Goal: Task Accomplishment & Management: Use online tool/utility

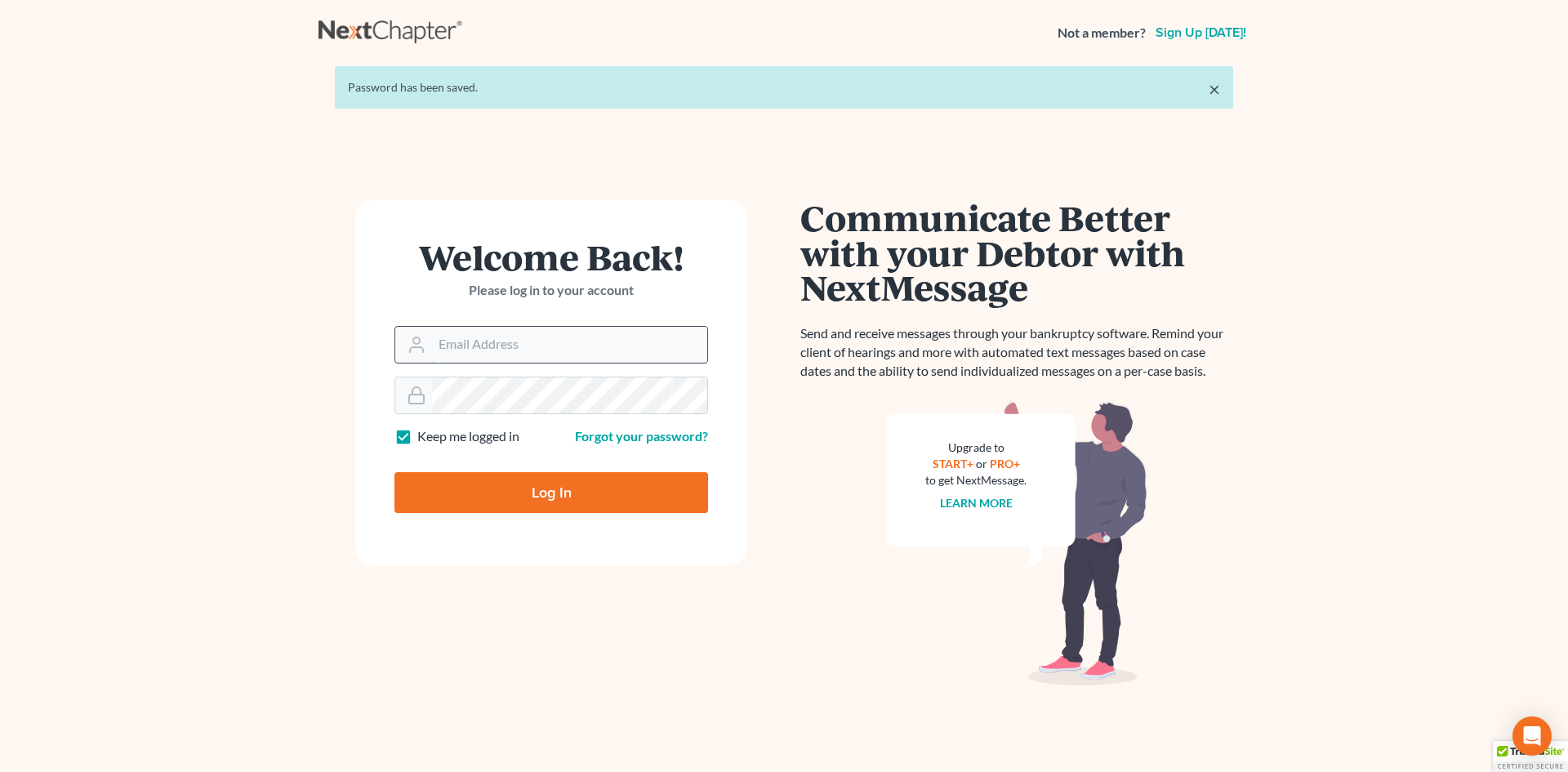
click at [437, 346] on input "Email Address" at bounding box center [570, 344] width 275 height 36
click at [883, 459] on div "Communicate Better with your Debtor with NextMessage Send and receive messages …" at bounding box center [1017, 442] width 433 height 485
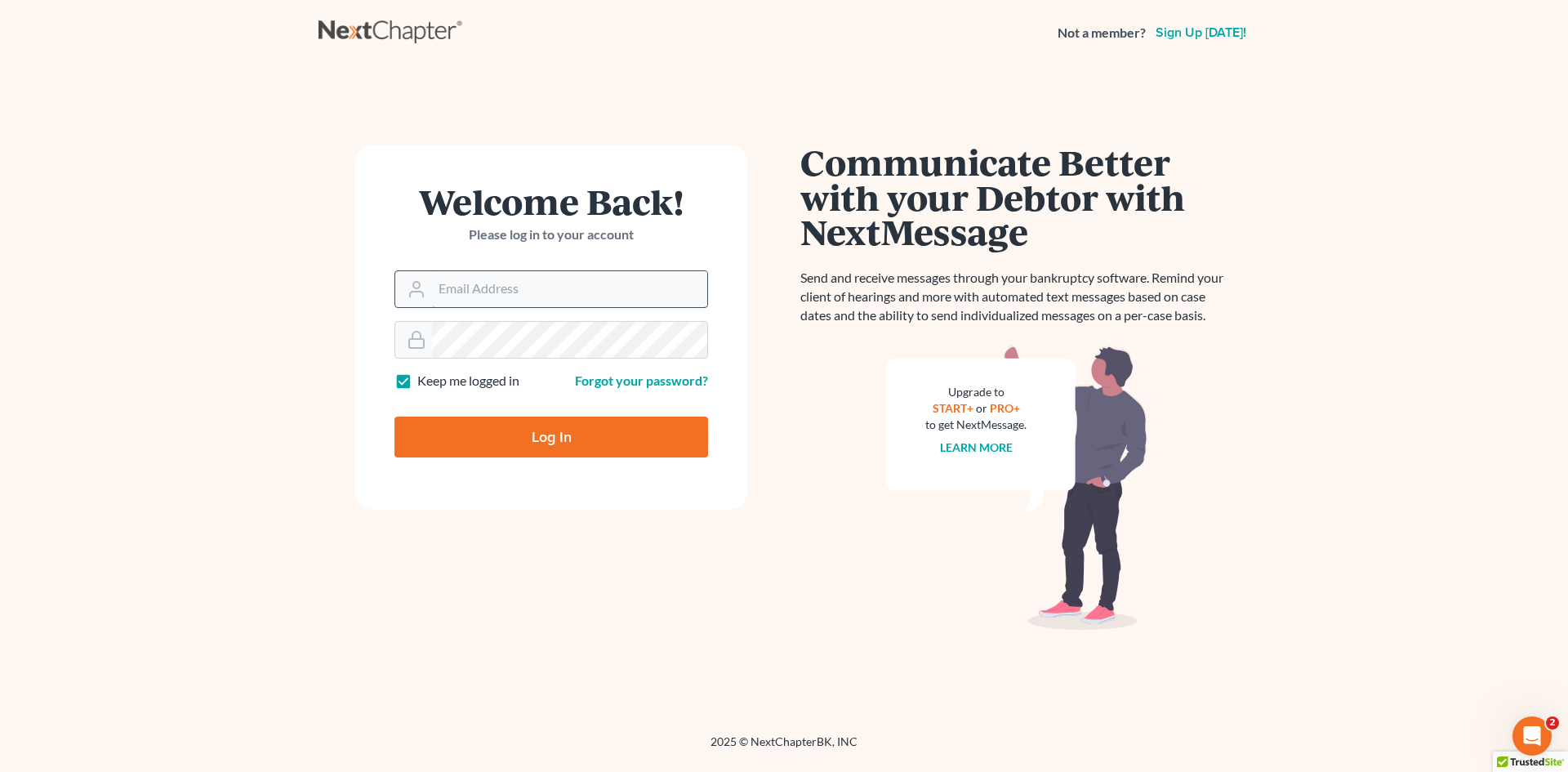
click at [505, 300] on input "Email Address" at bounding box center [570, 289] width 275 height 36
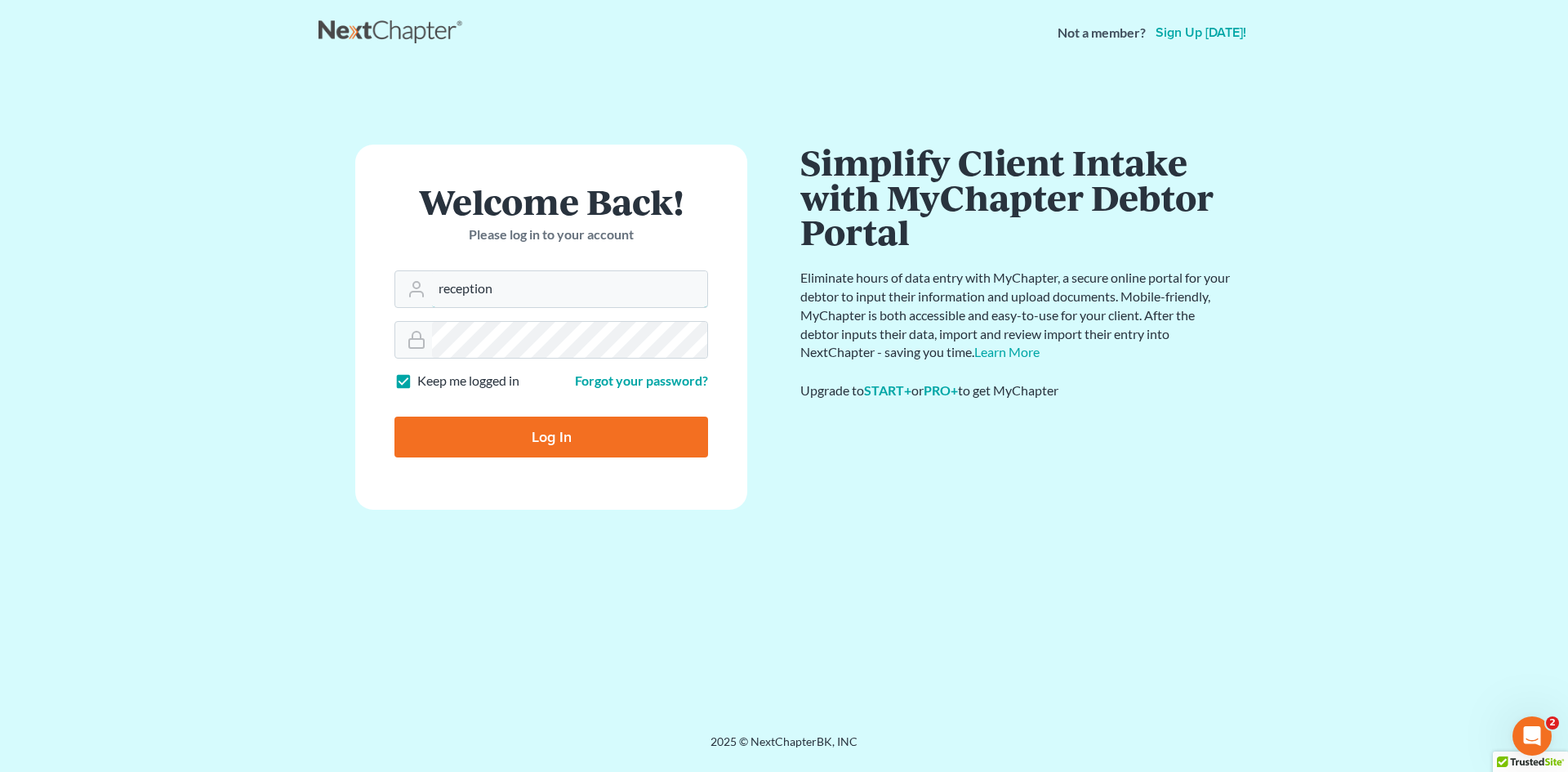
type input "reception@kootenaibankruptcy.com"
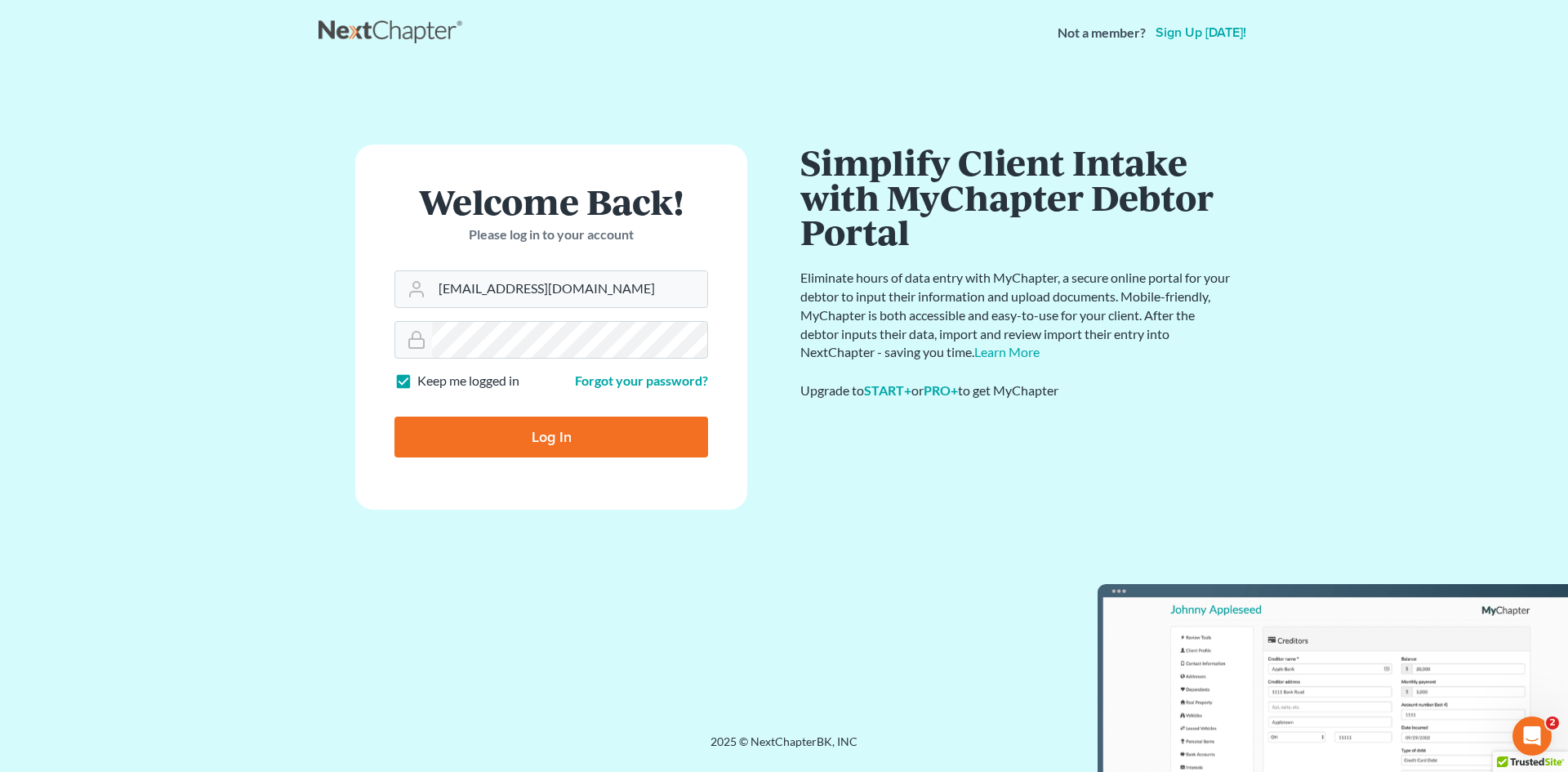
click at [546, 430] on input "Log In" at bounding box center [551, 436] width 314 height 41
type input "Thinking..."
